Goal: Find specific page/section: Locate a particular part of the current website

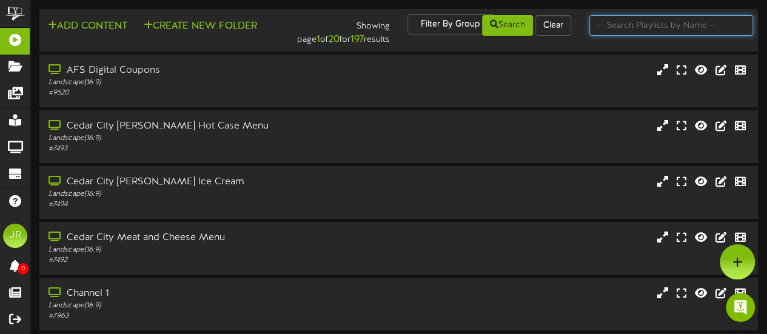
click at [651, 33] on input "text" at bounding box center [671, 25] width 164 height 21
type input "cotton"
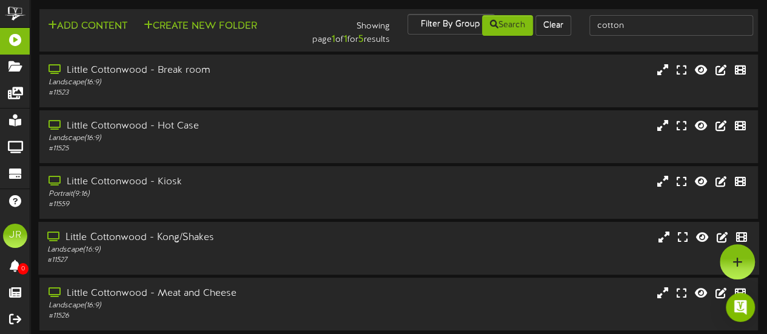
click at [238, 242] on div "Little Cottonwood - Kong/Shakes" at bounding box center [188, 238] width 282 height 14
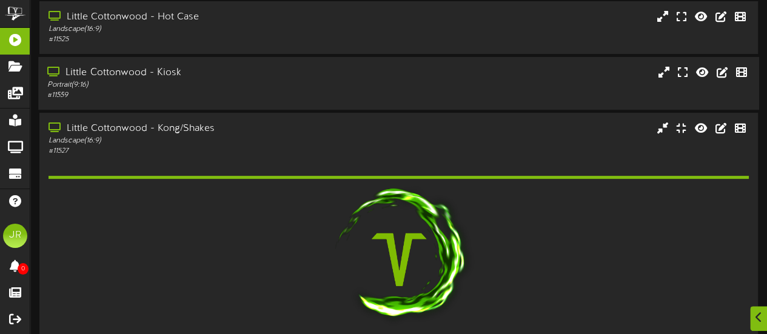
scroll to position [182, 0]
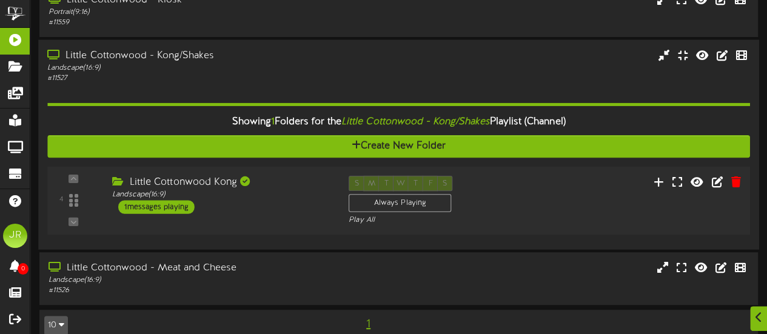
click at [233, 200] on div "Little Cottonwood Kong Landscape ( 16:9 ) 1 messages playing" at bounding box center [221, 195] width 236 height 38
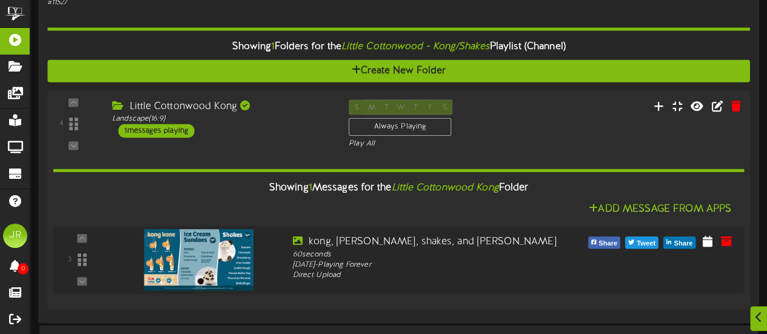
scroll to position [348, 0]
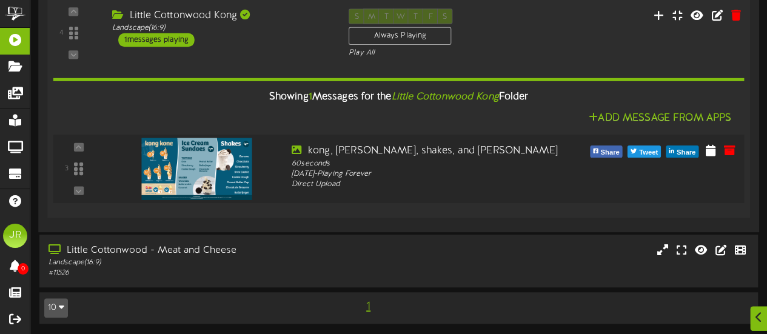
click at [230, 175] on img at bounding box center [196, 169] width 110 height 62
